Goal: Complete application form

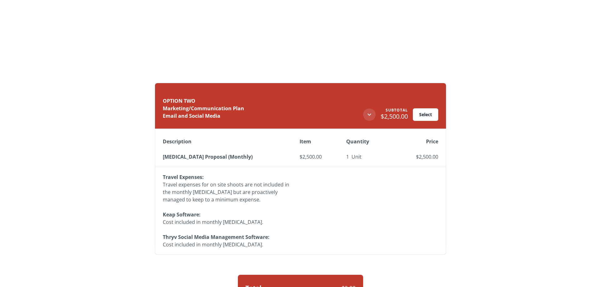
scroll to position [3733, 0]
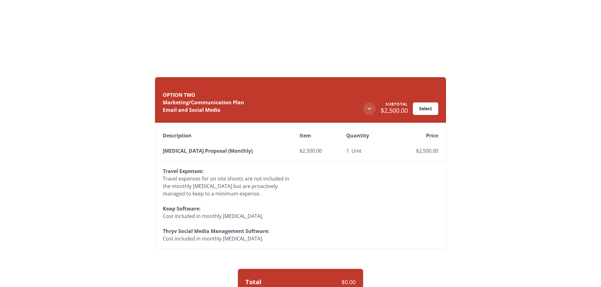
click at [424, 109] on div "Select" at bounding box center [425, 109] width 13 height 4
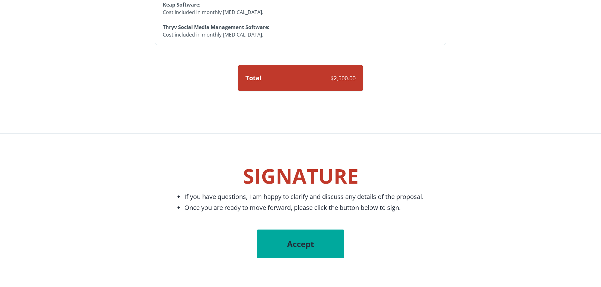
scroll to position [3956, 0]
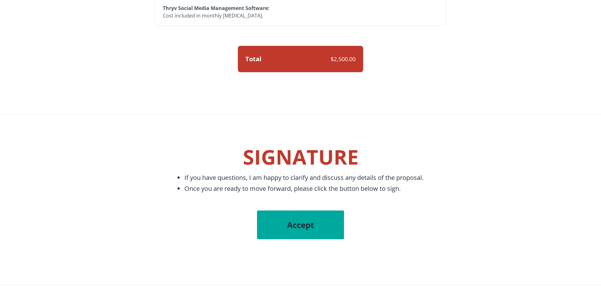
click at [292, 225] on span "Accept" at bounding box center [300, 225] width 62 height 11
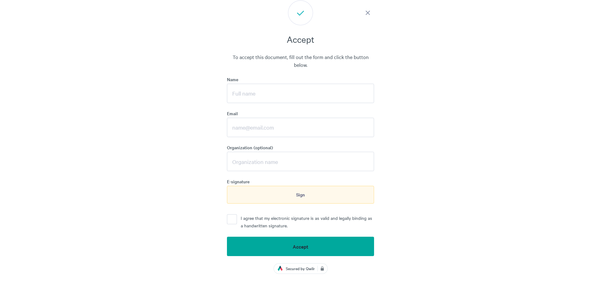
scroll to position [4167, 0]
type input "[PERSON_NAME]"
type input "[PERSON_NAME][EMAIL_ADDRESS][DOMAIN_NAME]"
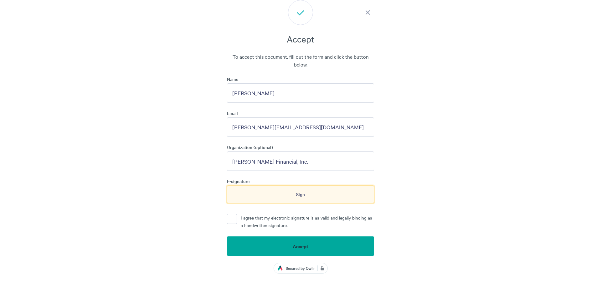
type input "[PERSON_NAME] Financial, Inc."
click at [300, 196] on span "Sign" at bounding box center [300, 194] width 9 height 7
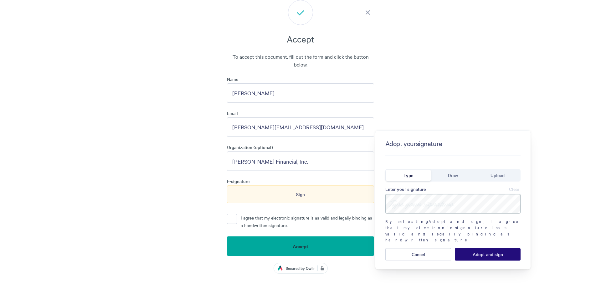
click at [429, 202] on input at bounding box center [452, 203] width 135 height 19
type input "[PERSON_NAME]"
click at [480, 252] on span "Adopt and sign" at bounding box center [487, 254] width 30 height 5
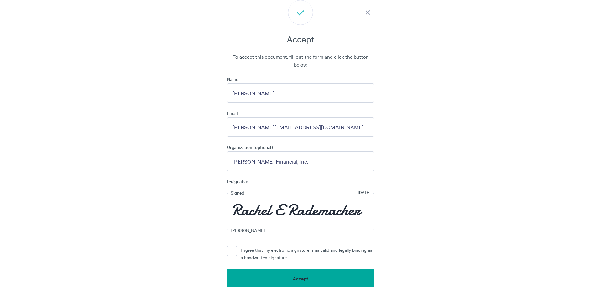
click at [232, 251] on button "I agree that my electronic signature is as valid and legally binding as a handw…" at bounding box center [232, 251] width 10 height 10
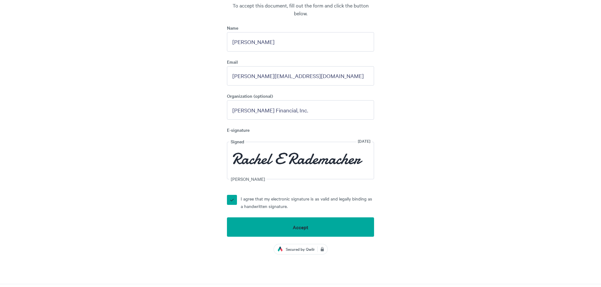
scroll to position [4294, 0]
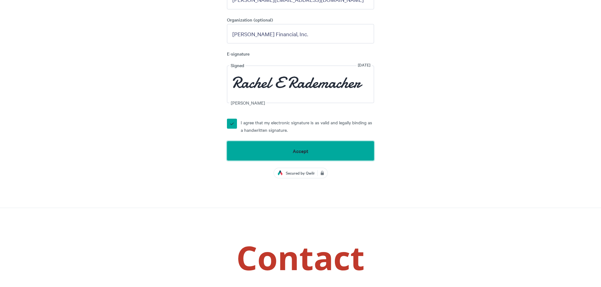
click at [292, 152] on span "Accept" at bounding box center [300, 151] width 16 height 6
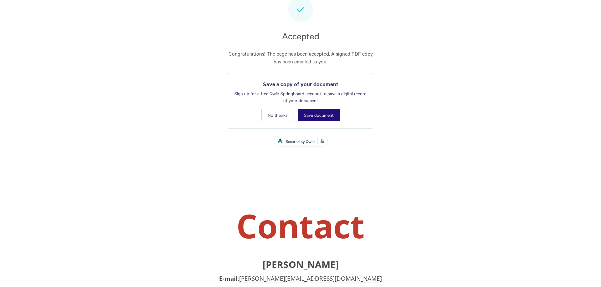
scroll to position [4167, 0]
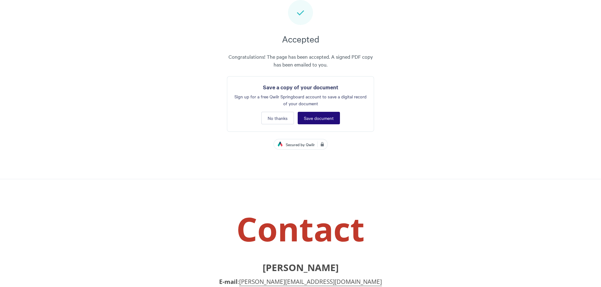
click at [325, 118] on span "Save document" at bounding box center [319, 118] width 30 height 5
